Goal: Task Accomplishment & Management: Complete application form

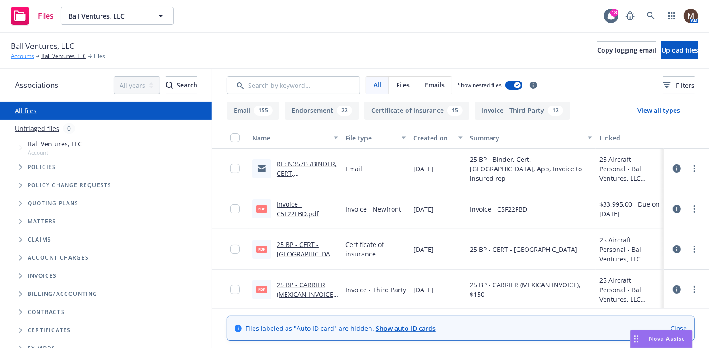
click at [25, 54] on link "Accounts" at bounding box center [22, 56] width 23 height 8
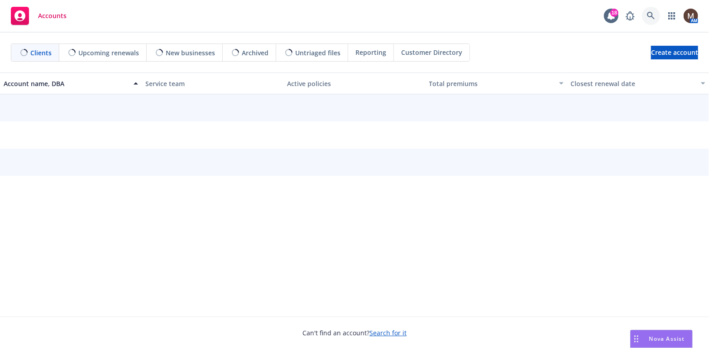
click at [648, 13] on icon at bounding box center [651, 16] width 8 height 8
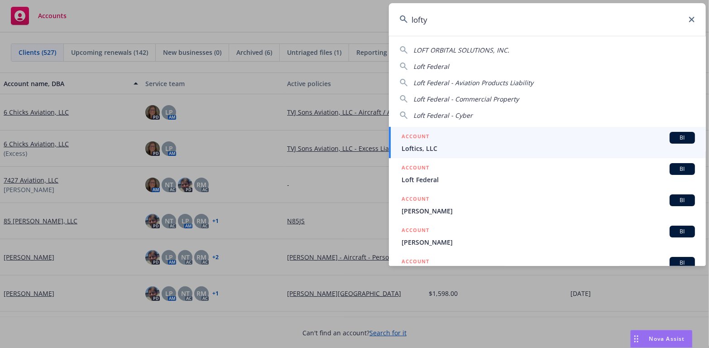
type input "lofty"
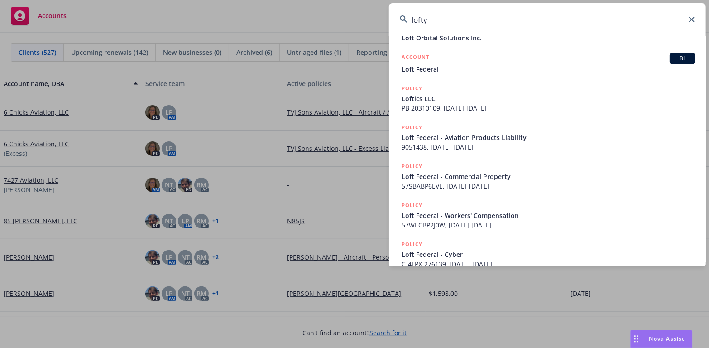
scroll to position [131, 0]
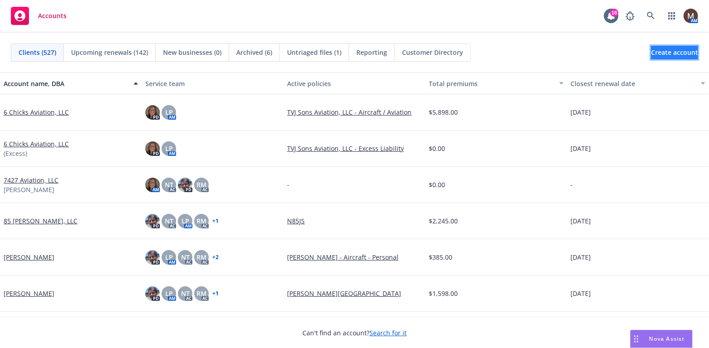
click at [659, 51] on span "Create account" at bounding box center [674, 52] width 47 height 17
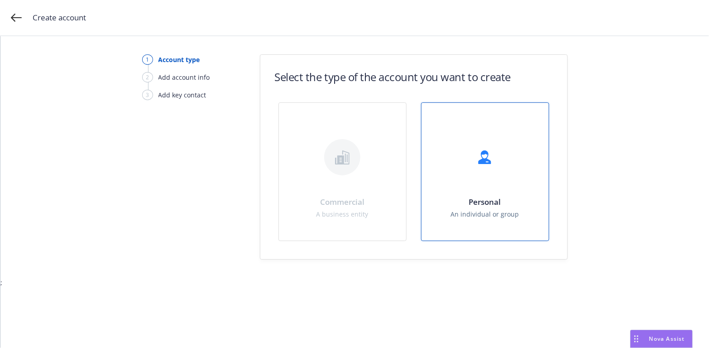
click at [487, 173] on div at bounding box center [485, 157] width 36 height 36
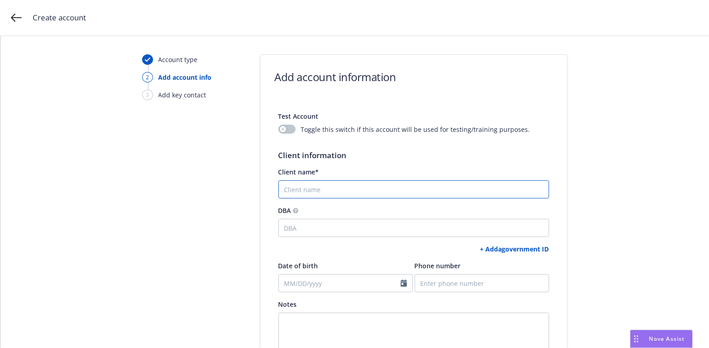
click at [301, 187] on input "Client name*" at bounding box center [413, 189] width 271 height 18
type input "Lofty Pursuits, LLC"
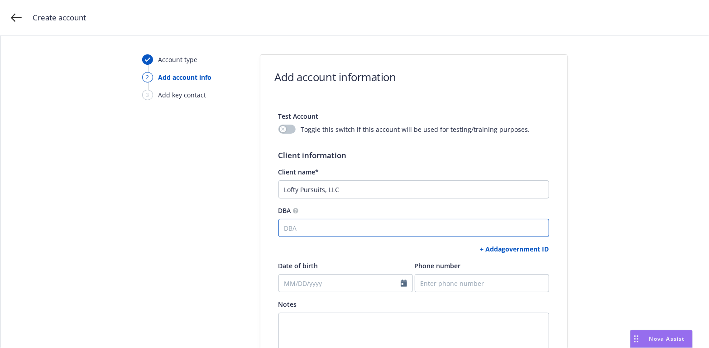
click at [287, 228] on input "DBA" at bounding box center [413, 228] width 271 height 18
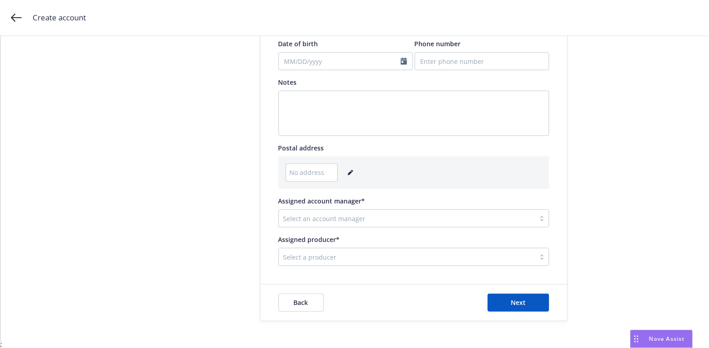
scroll to position [222, 0]
type input "N1278S"
click at [348, 170] on icon "editPencil" at bounding box center [350, 172] width 5 height 5
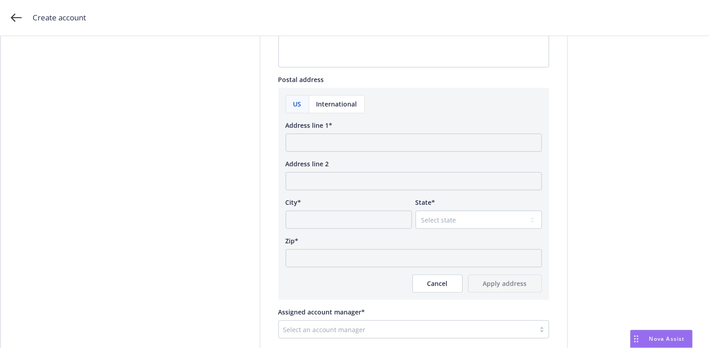
scroll to position [312, 0]
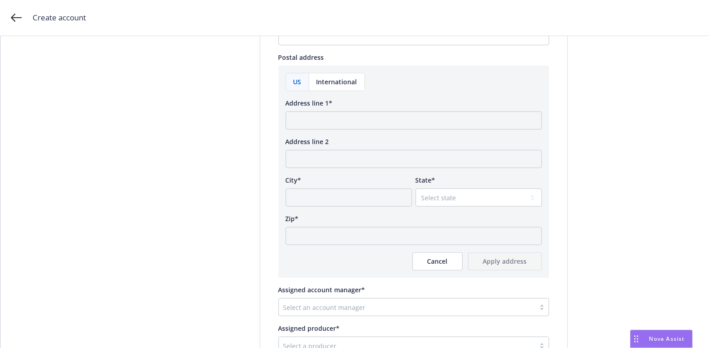
click at [293, 79] on span "US" at bounding box center [297, 82] width 8 height 10
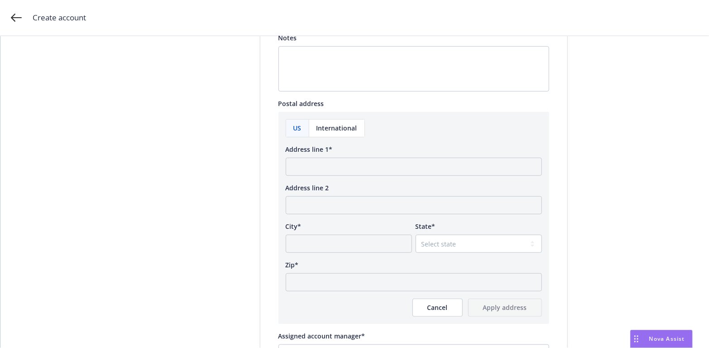
scroll to position [267, 0]
click at [313, 162] on input "Address line 1*" at bounding box center [414, 166] width 256 height 18
click at [294, 164] on input "Address line 1*" at bounding box center [414, 166] width 256 height 18
type input "[STREET_ADDRESS]"
click at [296, 208] on input "Address line 2" at bounding box center [414, 204] width 256 height 18
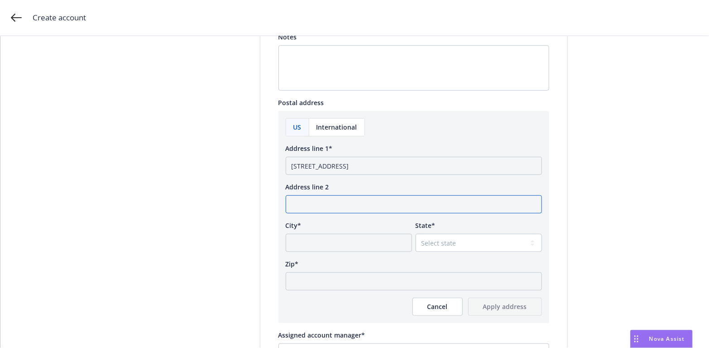
type input "W"
click at [294, 244] on input "City*" at bounding box center [349, 243] width 126 height 18
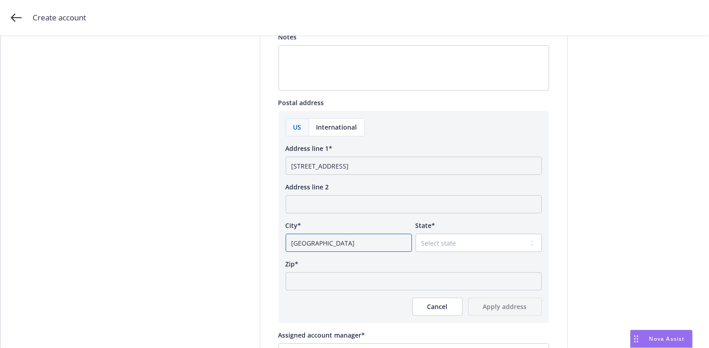
type input "[GEOGRAPHIC_DATA]"
click at [528, 242] on select "Select state [US_STATE] [US_STATE] [US_STATE] [US_STATE] [US_STATE] [PERSON_NAM…" at bounding box center [478, 243] width 126 height 18
select select "CA"
click at [415, 234] on select "Select state [US_STATE] [US_STATE] [US_STATE] [US_STATE] [US_STATE] [PERSON_NAM…" at bounding box center [478, 243] width 126 height 18
click at [302, 281] on input "Zip*" at bounding box center [414, 281] width 256 height 18
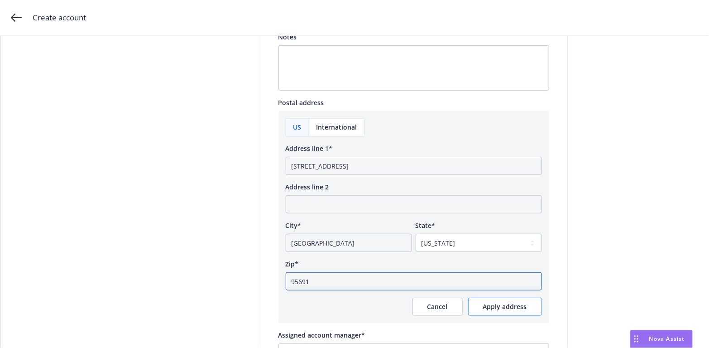
type input "95691"
click at [501, 307] on span "Apply address" at bounding box center [505, 306] width 44 height 9
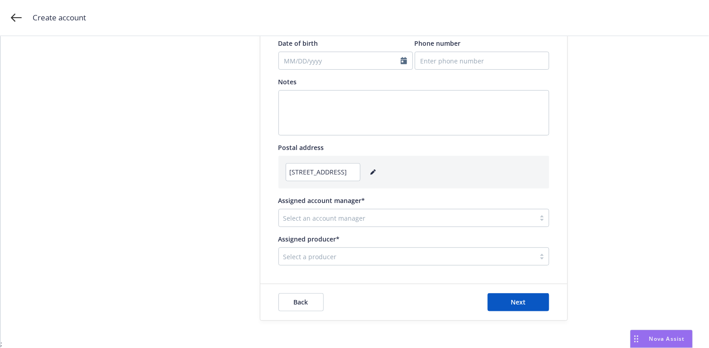
click at [328, 213] on div at bounding box center [406, 217] width 247 height 11
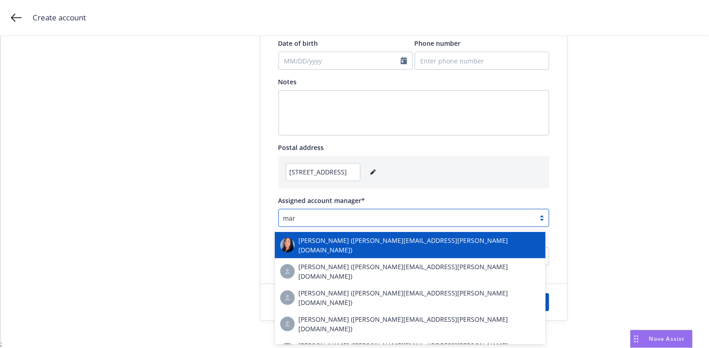
type input "[PERSON_NAME]"
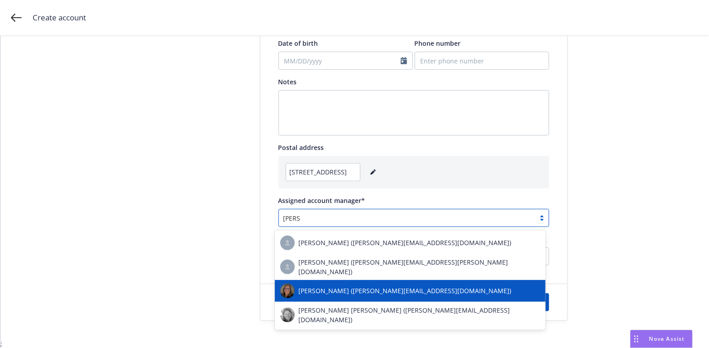
click at [322, 286] on span "[PERSON_NAME] ([PERSON_NAME][EMAIL_ADDRESS][DOMAIN_NAME])" at bounding box center [404, 291] width 213 height 10
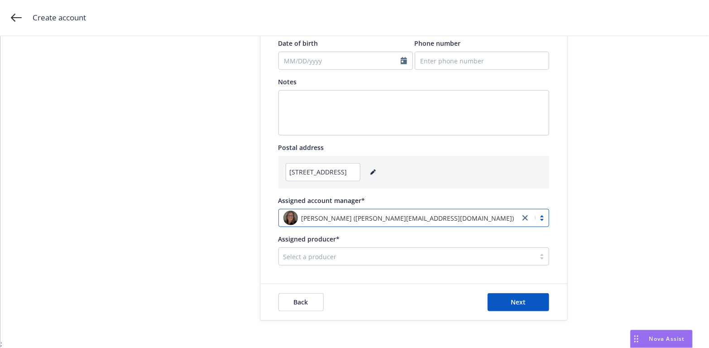
click at [301, 258] on div at bounding box center [406, 256] width 247 height 11
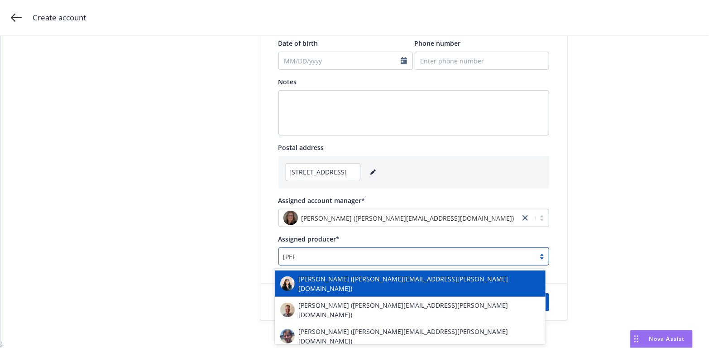
type input "[PERSON_NAME]"
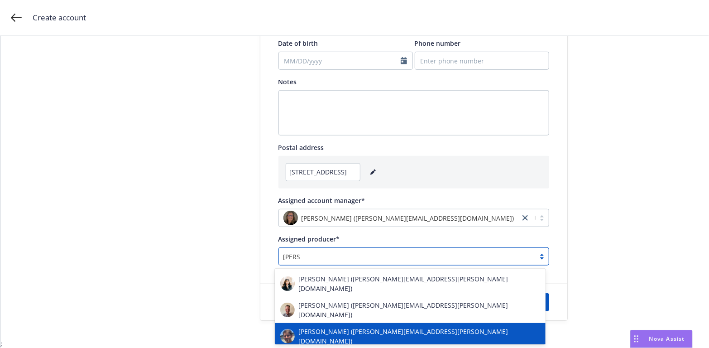
click at [320, 326] on span "[PERSON_NAME] ([PERSON_NAME][EMAIL_ADDRESS][PERSON_NAME][DOMAIN_NAME])" at bounding box center [419, 335] width 242 height 19
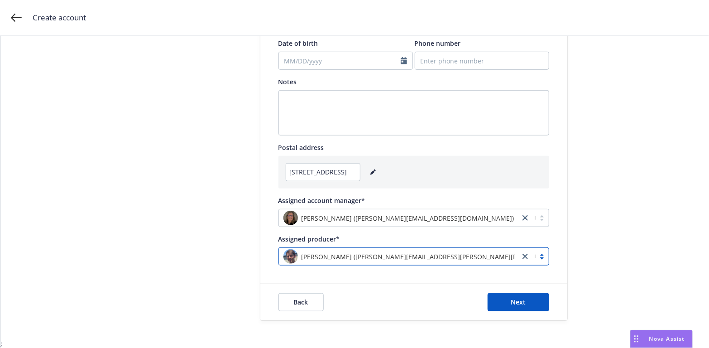
scroll to position [222, 0]
click at [442, 60] on input "Phone number" at bounding box center [482, 61] width 134 height 18
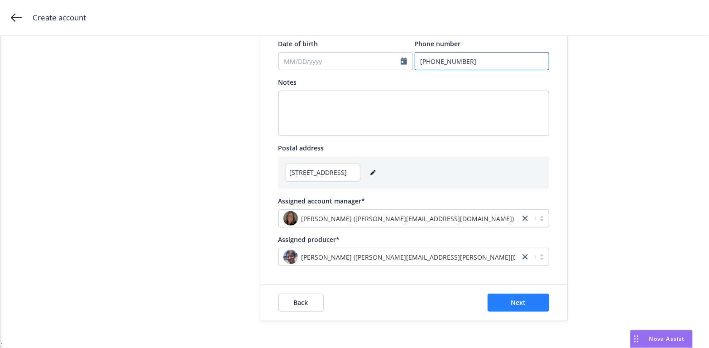
type input "[PHONE_NUMBER]"
drag, startPoint x: 504, startPoint y: 299, endPoint x: 500, endPoint y: 301, distance: 4.7
click at [504, 299] on button "Next" at bounding box center [518, 302] width 62 height 18
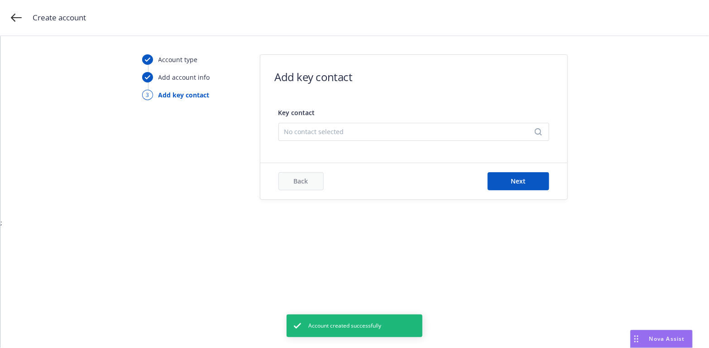
click at [536, 129] on icon "Search" at bounding box center [537, 131] width 7 height 7
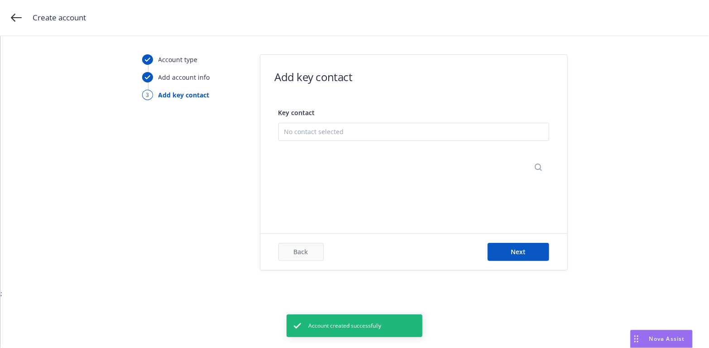
click at [323, 177] on button "Add new contact" at bounding box center [413, 176] width 259 height 18
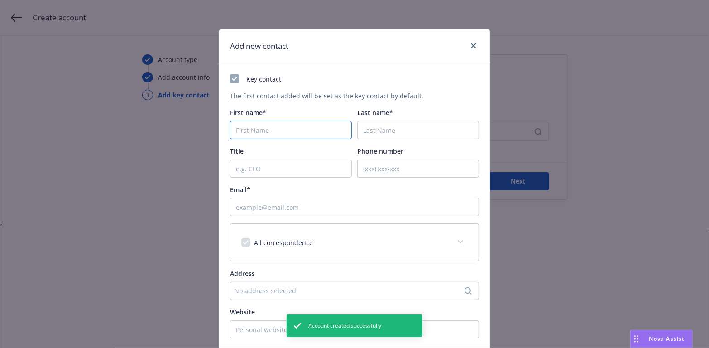
click at [258, 126] on input "First name*" at bounding box center [291, 130] width 122 height 18
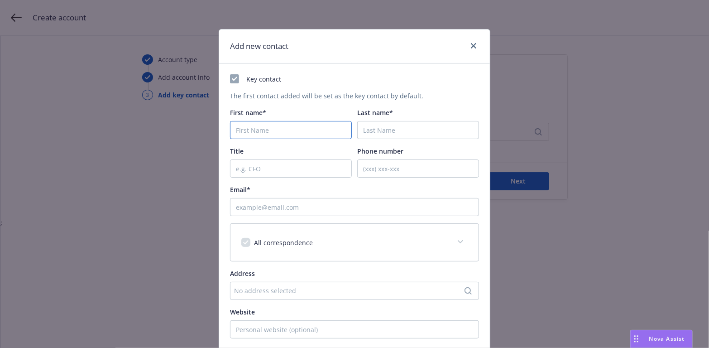
click at [240, 129] on input "First name*" at bounding box center [291, 130] width 122 height 18
type input "[PERSON_NAME] "[PERSON_NAME]""
click at [393, 131] on input "Last name*" at bounding box center [418, 130] width 122 height 18
type input "Deary III"
click at [267, 170] on input "Title" at bounding box center [291, 168] width 122 height 18
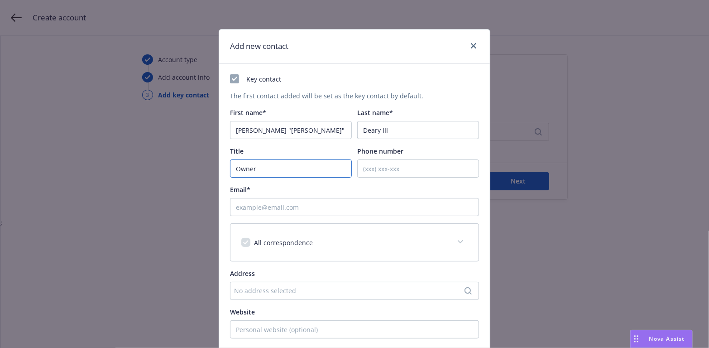
type input "Owner"
click at [363, 168] on input "Phone number" at bounding box center [418, 168] width 122 height 18
type input "[PHONE_NUMBER]"
click at [267, 205] on input "Email*" at bounding box center [354, 207] width 249 height 18
click at [252, 204] on input "Email*" at bounding box center [354, 207] width 249 height 18
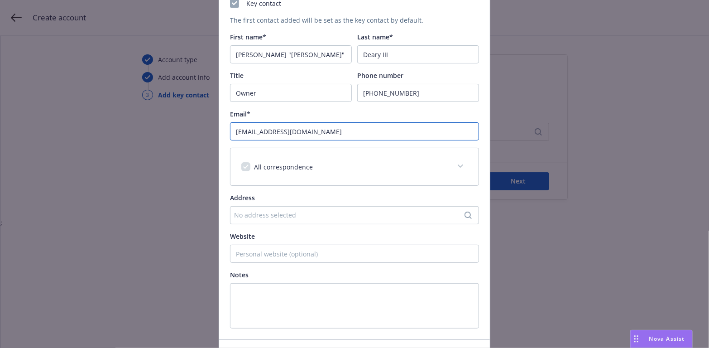
scroll to position [91, 0]
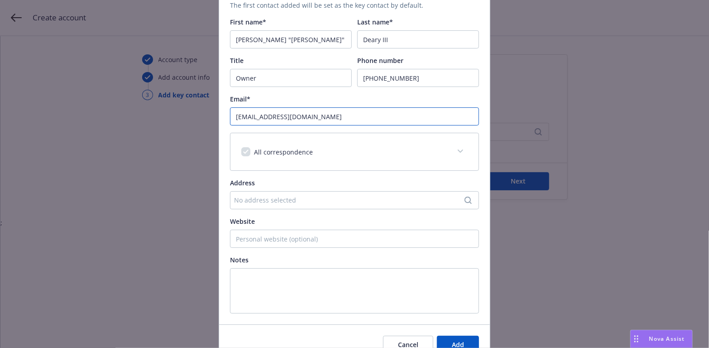
type input "[EMAIL_ADDRESS][DOMAIN_NAME]"
click at [464, 196] on icon "Search" at bounding box center [467, 199] width 7 height 7
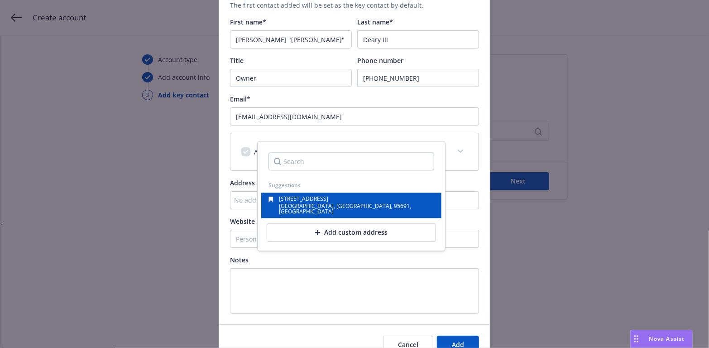
click at [328, 202] on span "[GEOGRAPHIC_DATA], [GEOGRAPHIC_DATA], 95691, [GEOGRAPHIC_DATA]" at bounding box center [345, 208] width 132 height 13
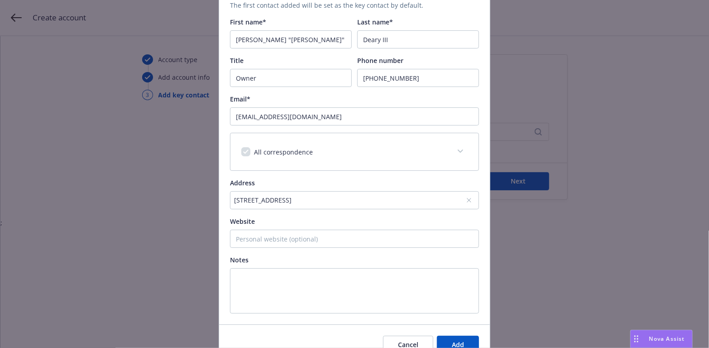
scroll to position [136, 0]
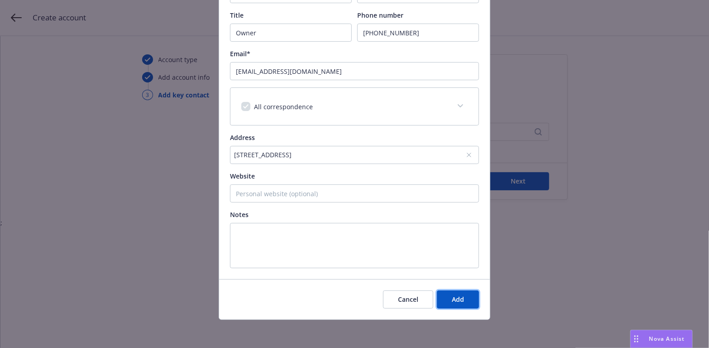
drag, startPoint x: 458, startPoint y: 295, endPoint x: 162, endPoint y: 259, distance: 297.7
click at [455, 295] on span "Add" at bounding box center [458, 299] width 12 height 9
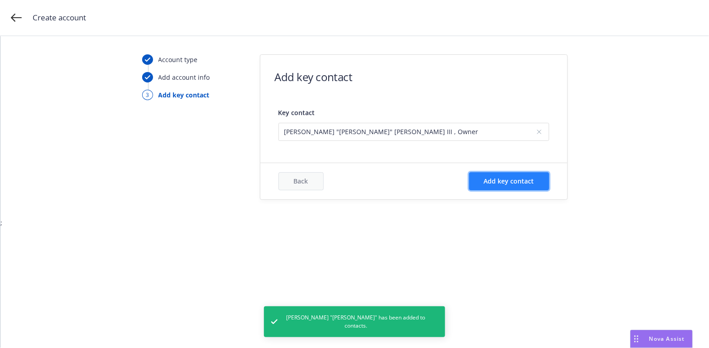
click at [510, 184] on span "Add key contact" at bounding box center [509, 180] width 50 height 9
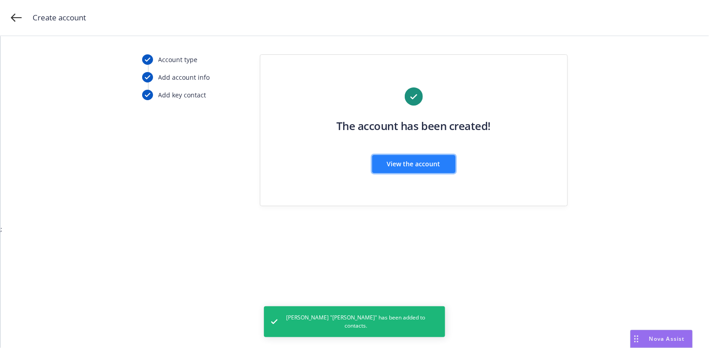
click at [423, 159] on span "View the account" at bounding box center [413, 163] width 53 height 9
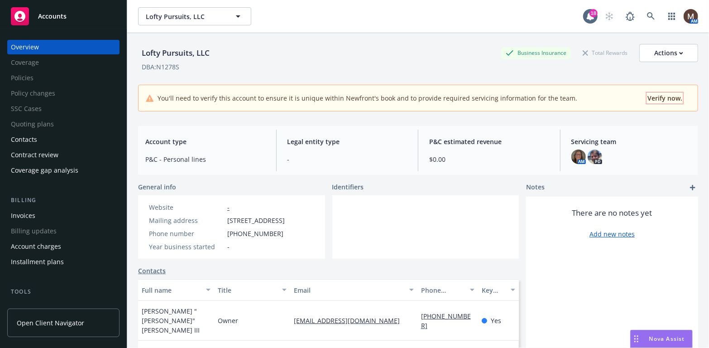
click at [654, 97] on span "Verify now." at bounding box center [664, 98] width 35 height 9
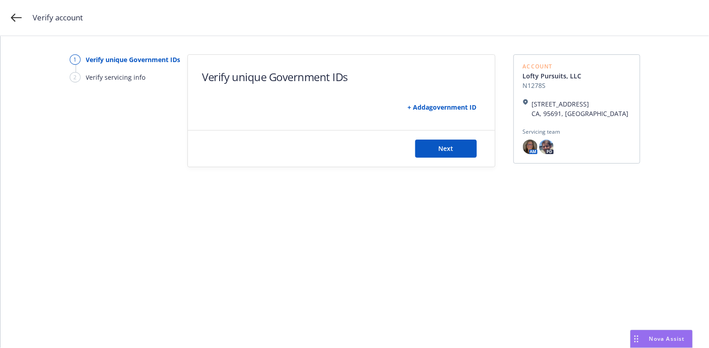
click at [444, 106] on link "+ Add a government ID" at bounding box center [442, 107] width 69 height 9
select select "US"
select select "DRIVERS_LICENSE"
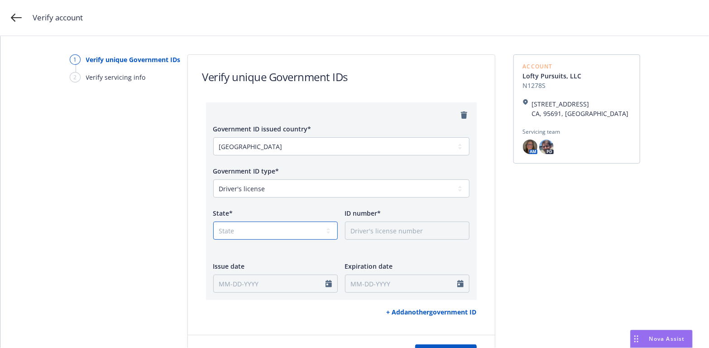
click at [327, 230] on select "State [US_STATE] AL AR AS AZ CA CO CT DC DE FL FM [GEOGRAPHIC_DATA] GU HI IA ID…" at bounding box center [275, 230] width 124 height 18
select select "CA"
click at [213, 221] on select "State [US_STATE] AL AR AS AZ CA CO CT DC DE FL FM [GEOGRAPHIC_DATA] GU HI IA ID…" at bounding box center [275, 230] width 124 height 18
click at [372, 234] on input "ID number*" at bounding box center [407, 230] width 124 height 18
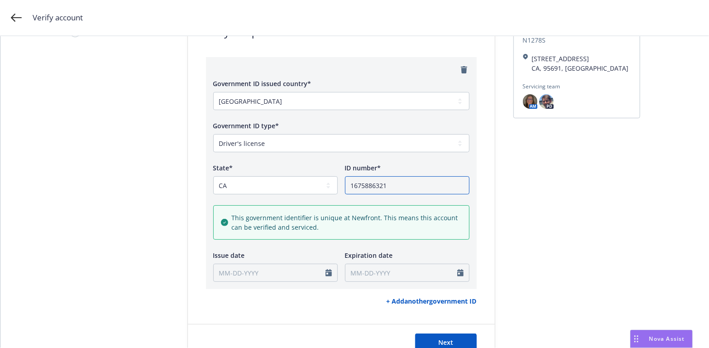
scroll to position [76, 0]
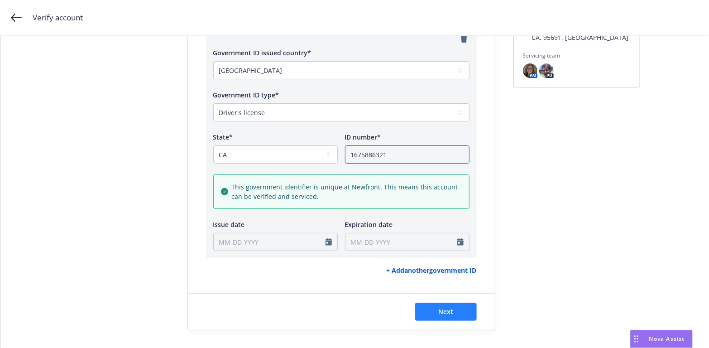
type input "1675886321"
click at [444, 309] on span "Next" at bounding box center [445, 311] width 15 height 9
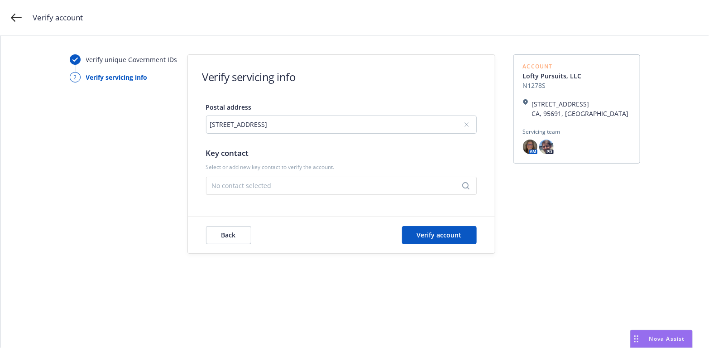
scroll to position [0, 0]
click at [435, 227] on button "Verify account" at bounding box center [439, 235] width 75 height 18
drag, startPoint x: 465, startPoint y: 185, endPoint x: 373, endPoint y: 185, distance: 91.4
click at [465, 185] on icon "Search" at bounding box center [465, 185] width 7 height 7
click at [267, 136] on div "[EMAIL_ADDRESS][DOMAIN_NAME]" at bounding box center [311, 138] width 194 height 7
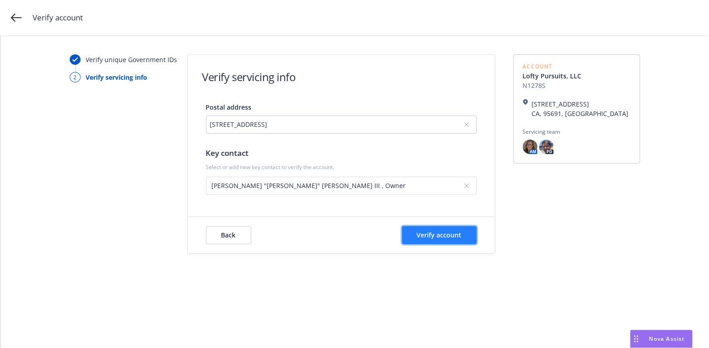
click at [454, 234] on span "Verify account" at bounding box center [439, 234] width 45 height 9
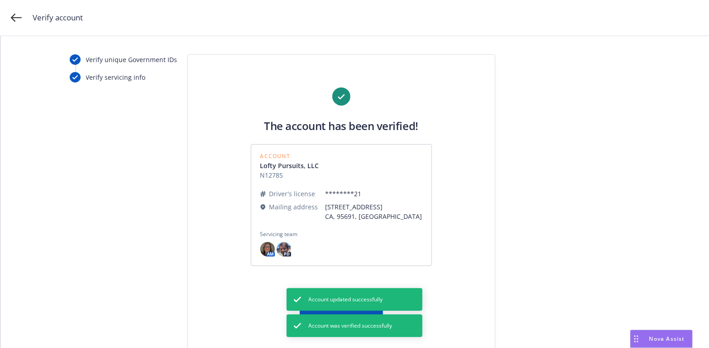
scroll to position [19, 0]
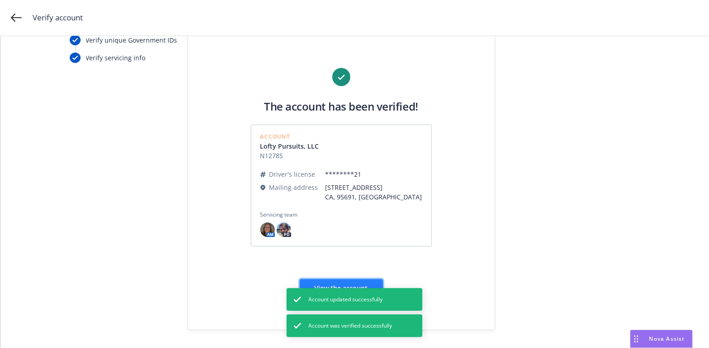
click at [349, 281] on button "View the account" at bounding box center [341, 288] width 83 height 18
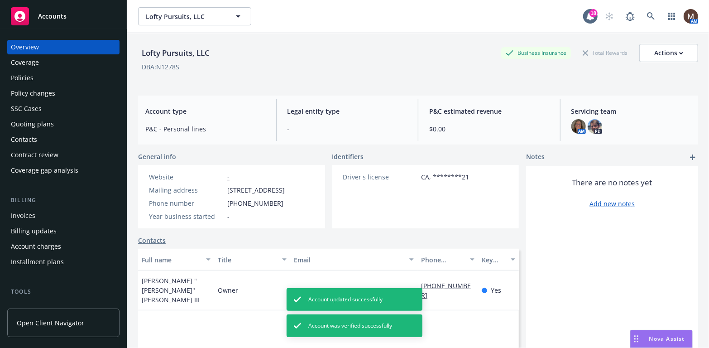
click at [29, 76] on div "Policies" at bounding box center [22, 78] width 23 height 14
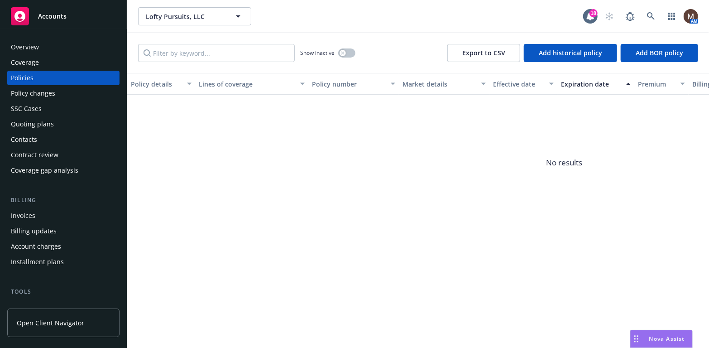
click at [43, 123] on div "Quoting plans" at bounding box center [32, 124] width 43 height 14
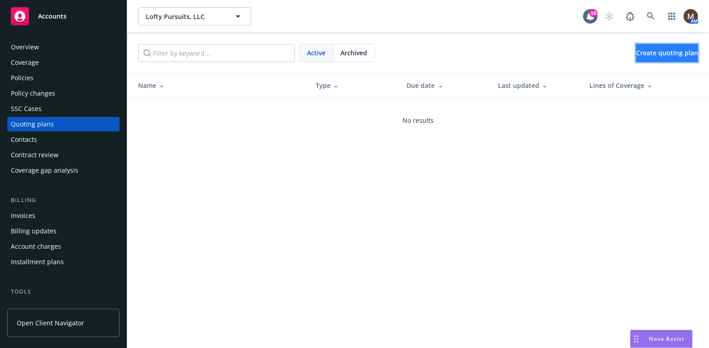
click at [642, 52] on span "Create quoting plan" at bounding box center [667, 52] width 62 height 9
